Goal: Obtain resource: Obtain resource

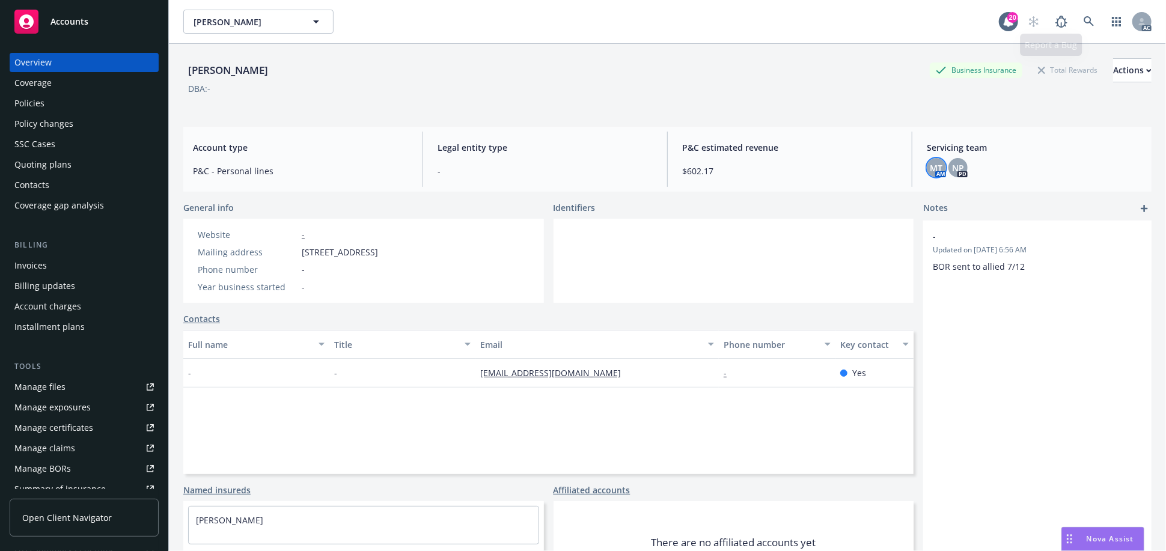
click at [1066, 12] on div "AC" at bounding box center [1087, 22] width 130 height 24
click at [1084, 22] on icon at bounding box center [1089, 21] width 11 height 11
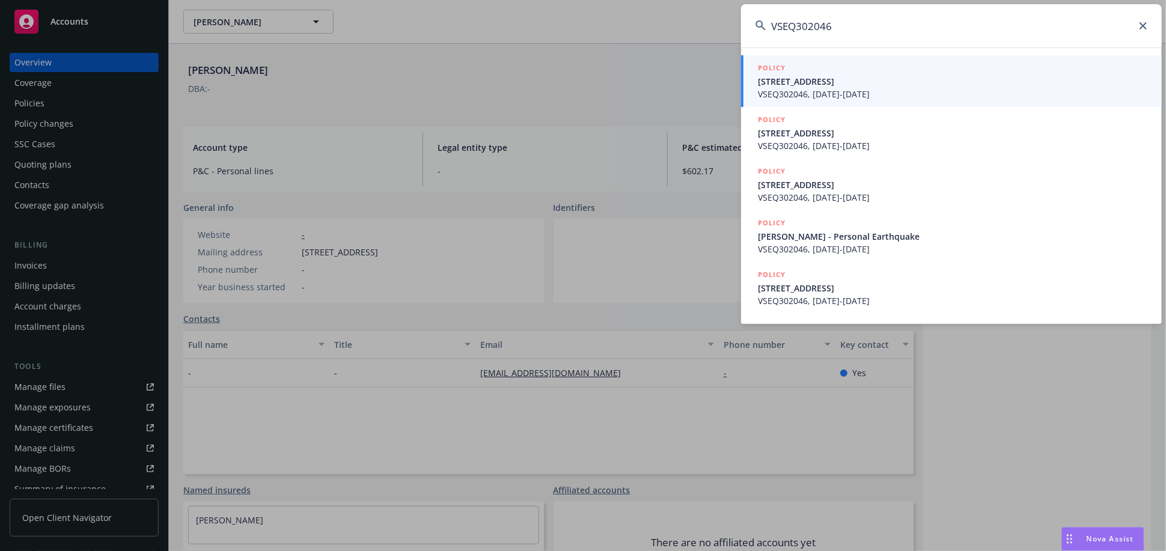
type input "VSEQ302046"
click at [818, 91] on span "VSEQ302046, [DATE]-[DATE]" at bounding box center [953, 94] width 390 height 13
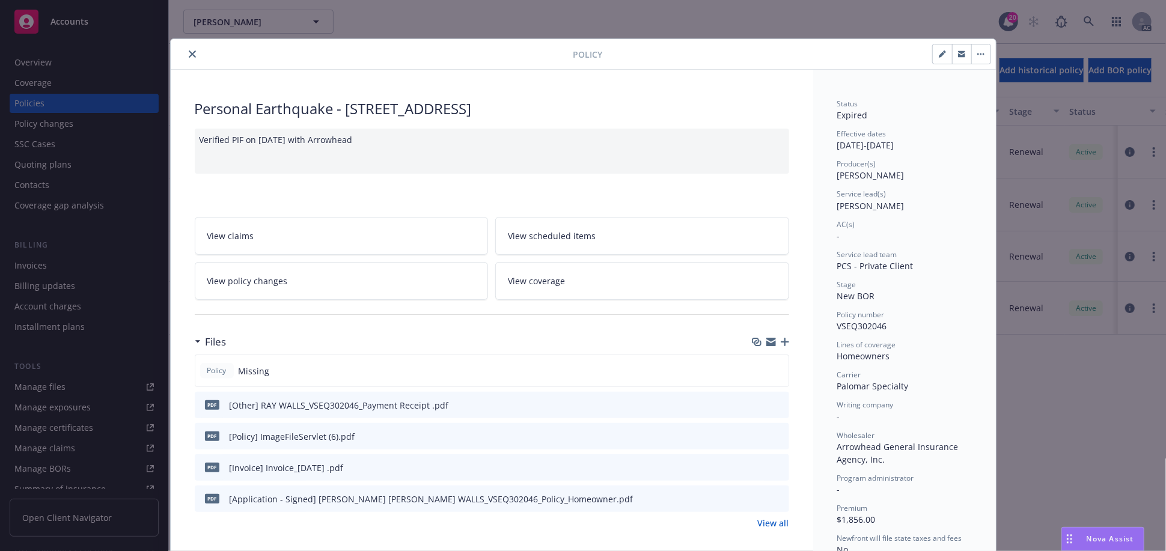
click at [189, 58] on button "close" at bounding box center [192, 54] width 14 height 14
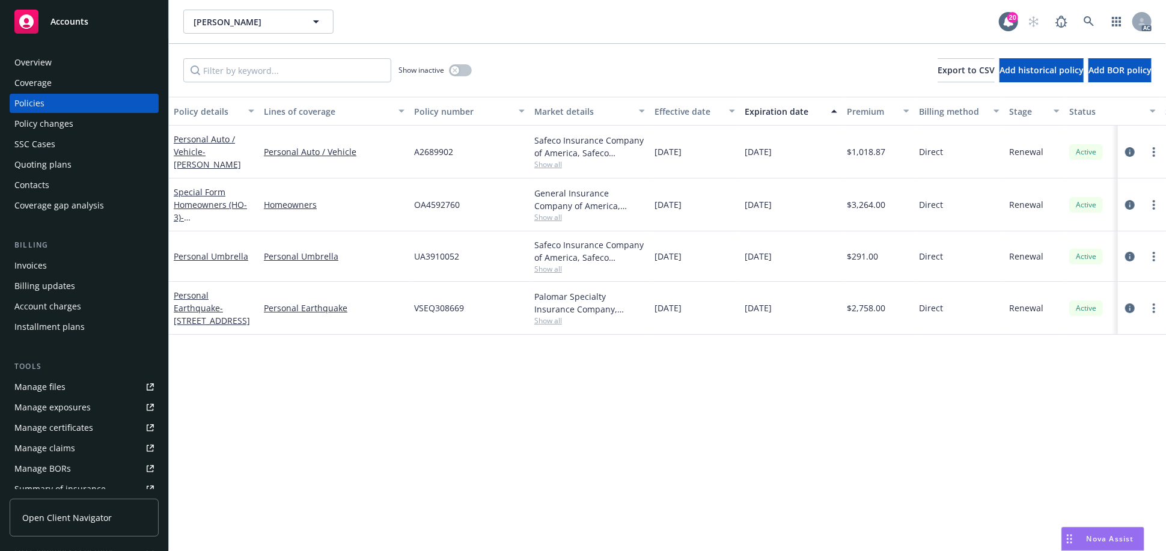
click at [623, 50] on div "Show inactive Export to CSV Add historical policy Add BOR policy" at bounding box center [667, 70] width 997 height 53
click at [1090, 17] on icon at bounding box center [1089, 21] width 10 height 10
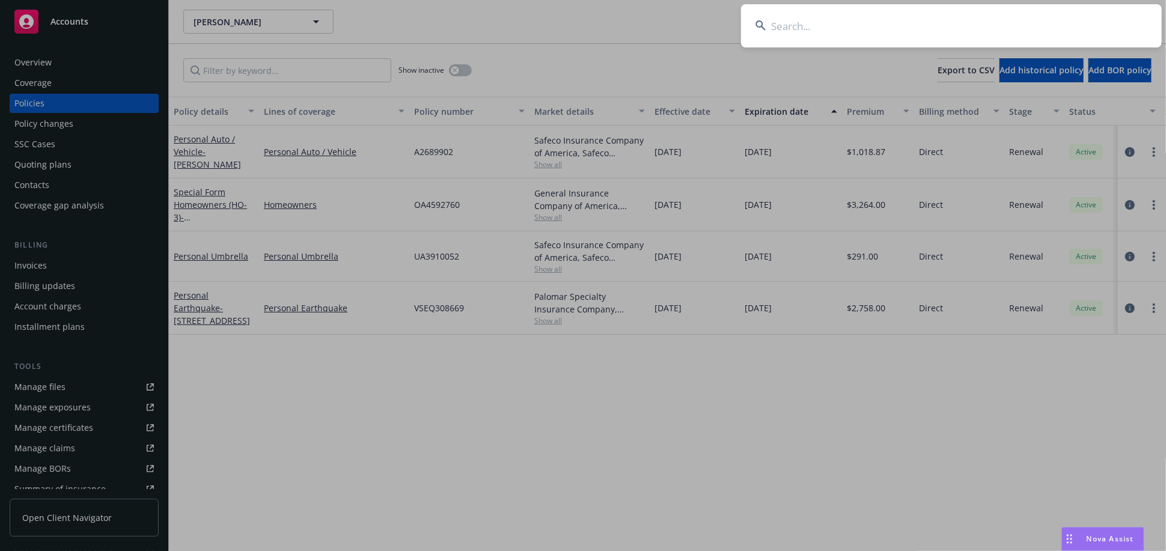
type input "VSEQ302046"
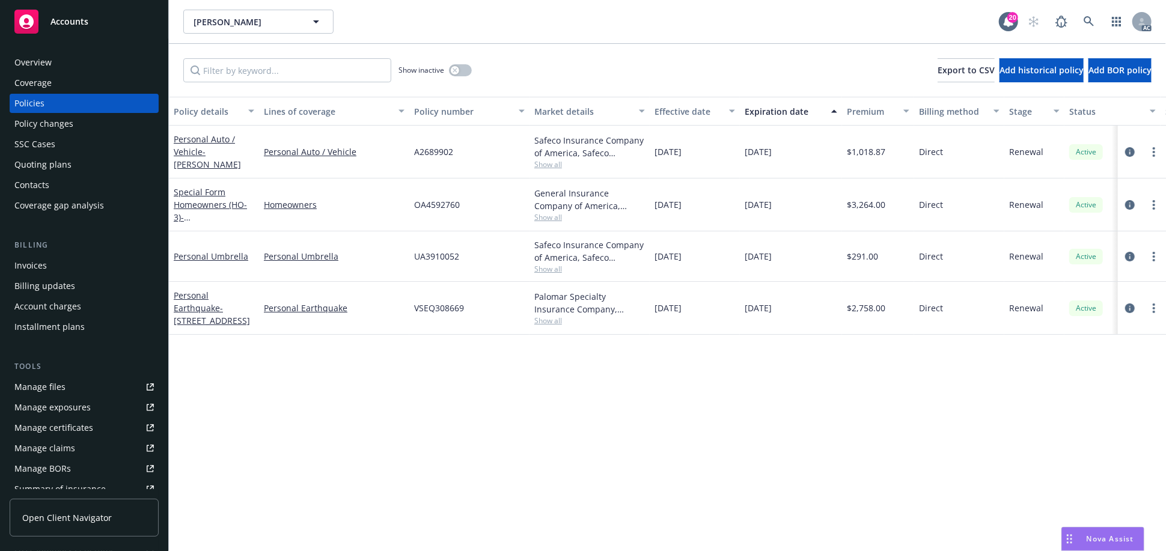
click at [55, 145] on div "SSC Cases" at bounding box center [83, 144] width 139 height 19
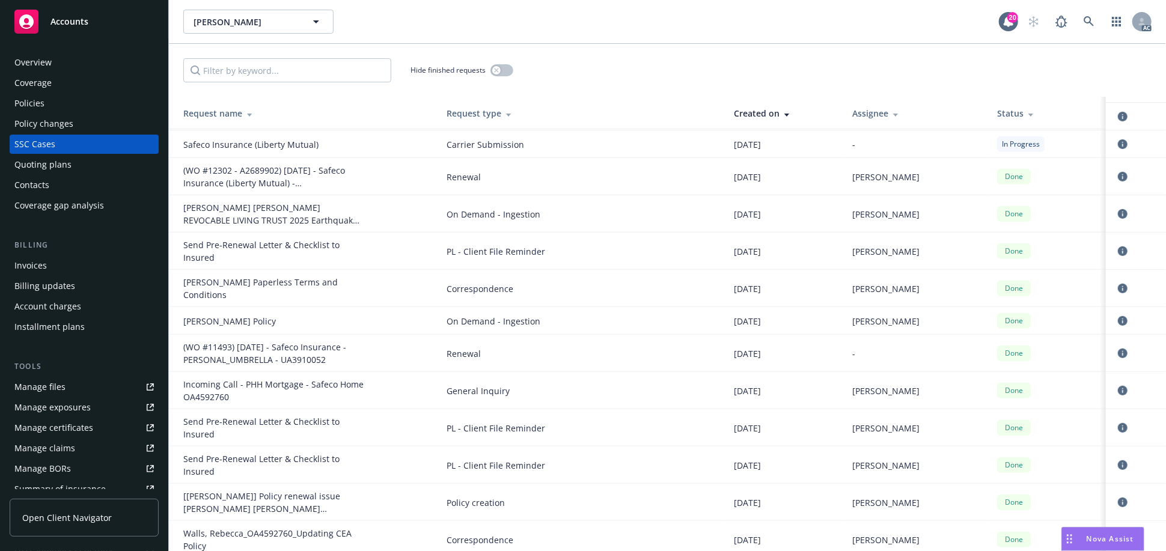
scroll to position [400, 0]
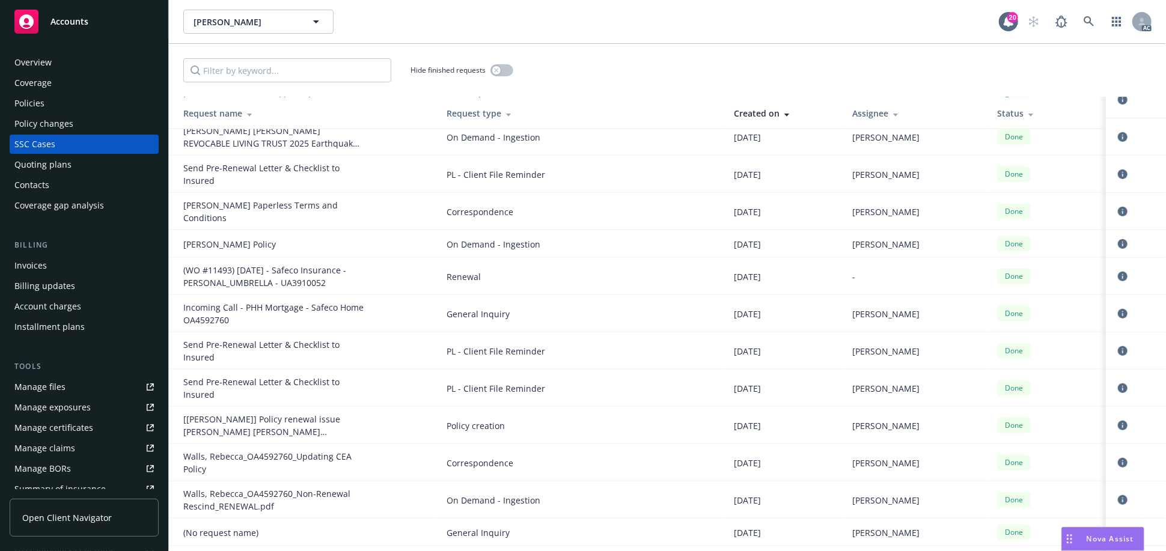
click at [67, 387] on link "Manage files" at bounding box center [84, 387] width 149 height 19
click at [40, 61] on div "Overview" at bounding box center [32, 62] width 37 height 19
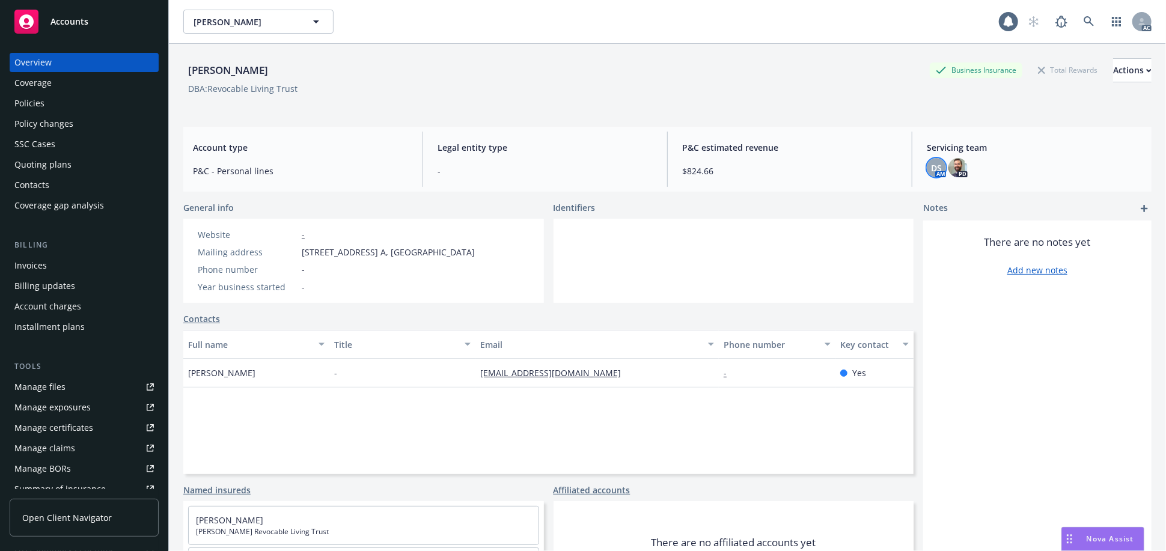
click at [931, 162] on span "DS" at bounding box center [936, 168] width 11 height 13
click at [1077, 14] on link at bounding box center [1089, 22] width 24 height 24
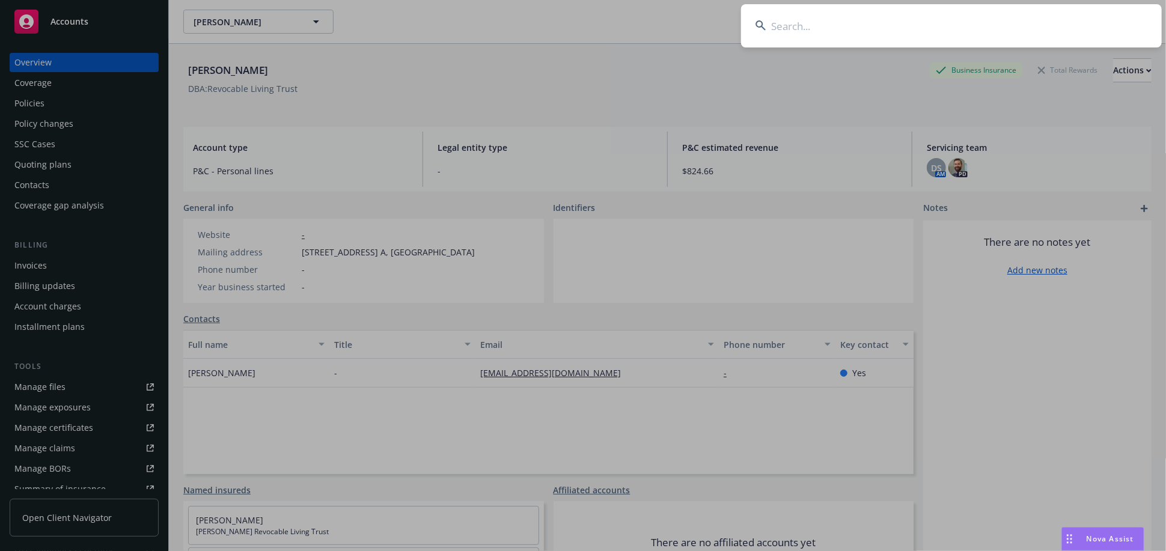
click at [837, 22] on input at bounding box center [951, 25] width 421 height 43
paste input "A01 1241344"
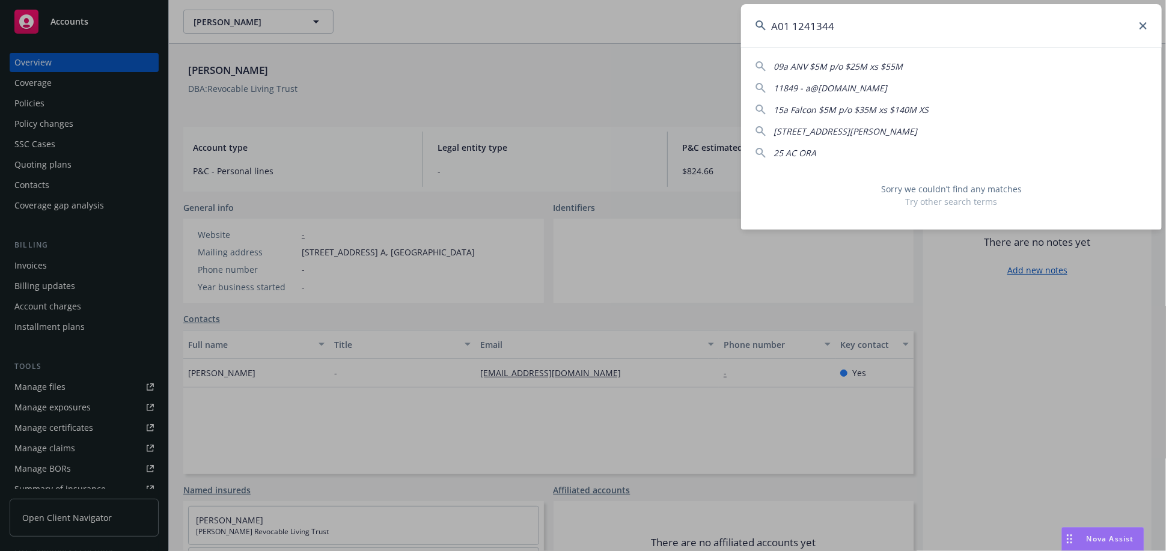
type input "A01 1241344"
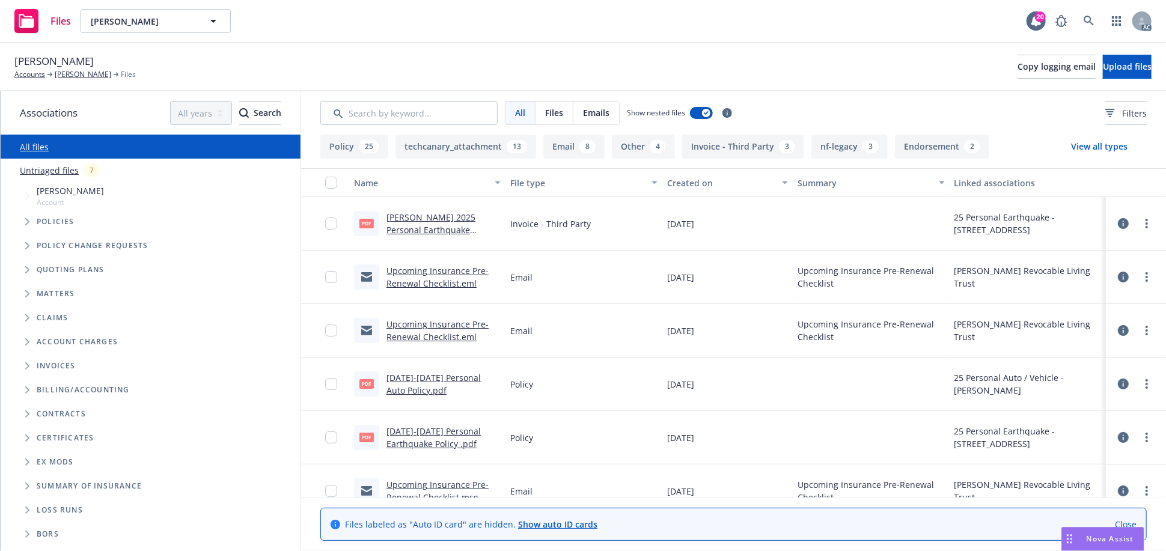
click at [23, 217] on span "Tree Example" at bounding box center [26, 221] width 19 height 19
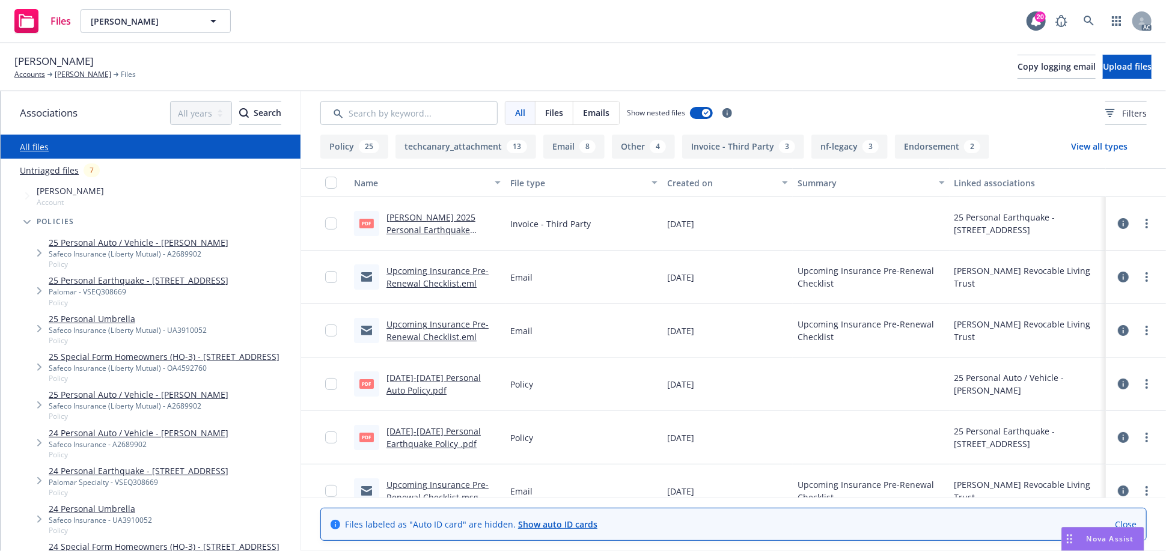
scroll to position [1021, 0]
